Goal: Navigation & Orientation: Find specific page/section

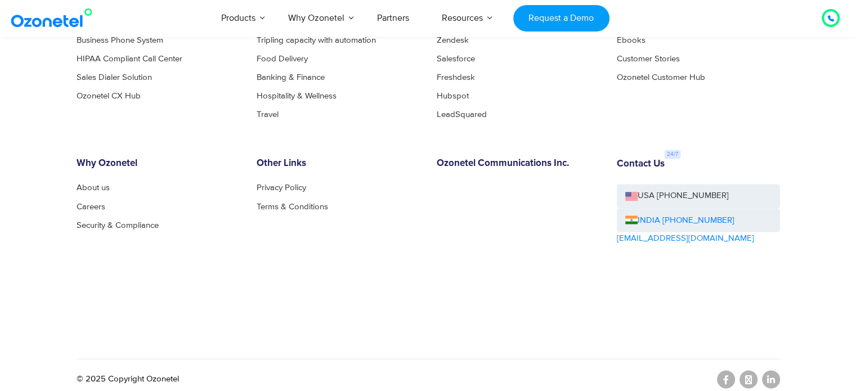
scroll to position [6224, 0]
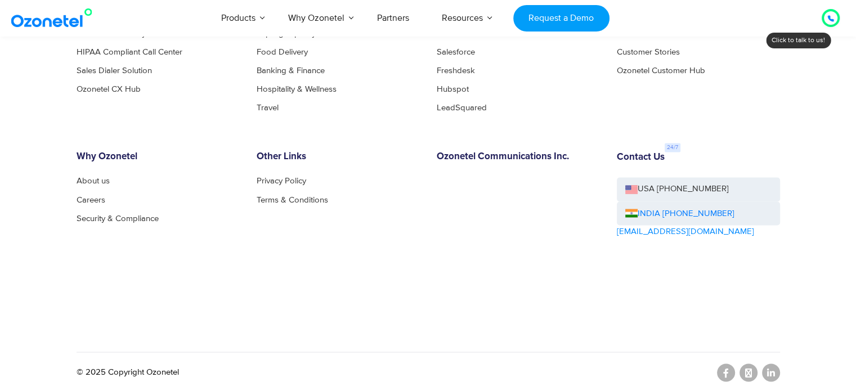
click at [728, 309] on div "Products Call Center Solution Business Phone System HIPAA Compliant Call Center…" at bounding box center [428, 162] width 720 height 355
click at [731, 375] on link at bounding box center [726, 373] width 18 height 18
click at [87, 177] on link "About us" at bounding box center [96, 181] width 39 height 8
